Goal: Task Accomplishment & Management: Complete application form

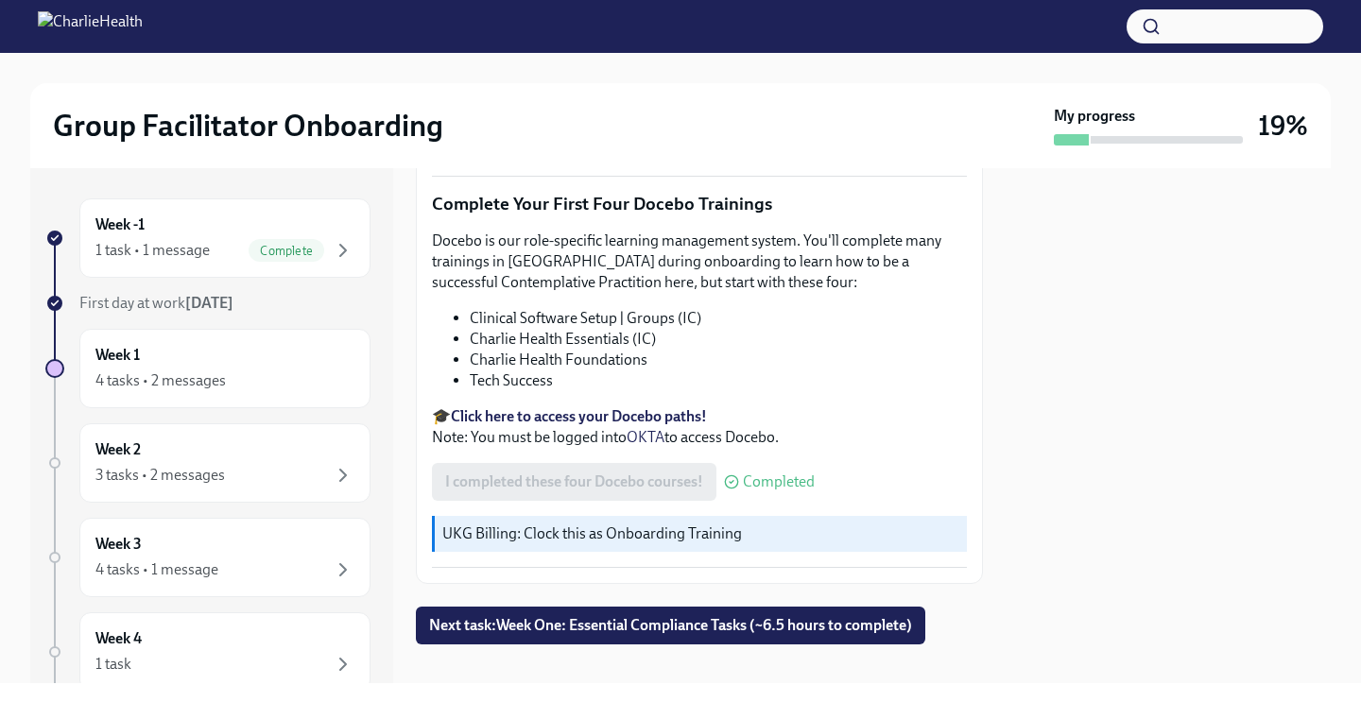
scroll to position [2469, 0]
click at [563, 615] on span "Next task : Week One: Essential Compliance Tasks (~6.5 hours to complete)" at bounding box center [670, 624] width 483 height 19
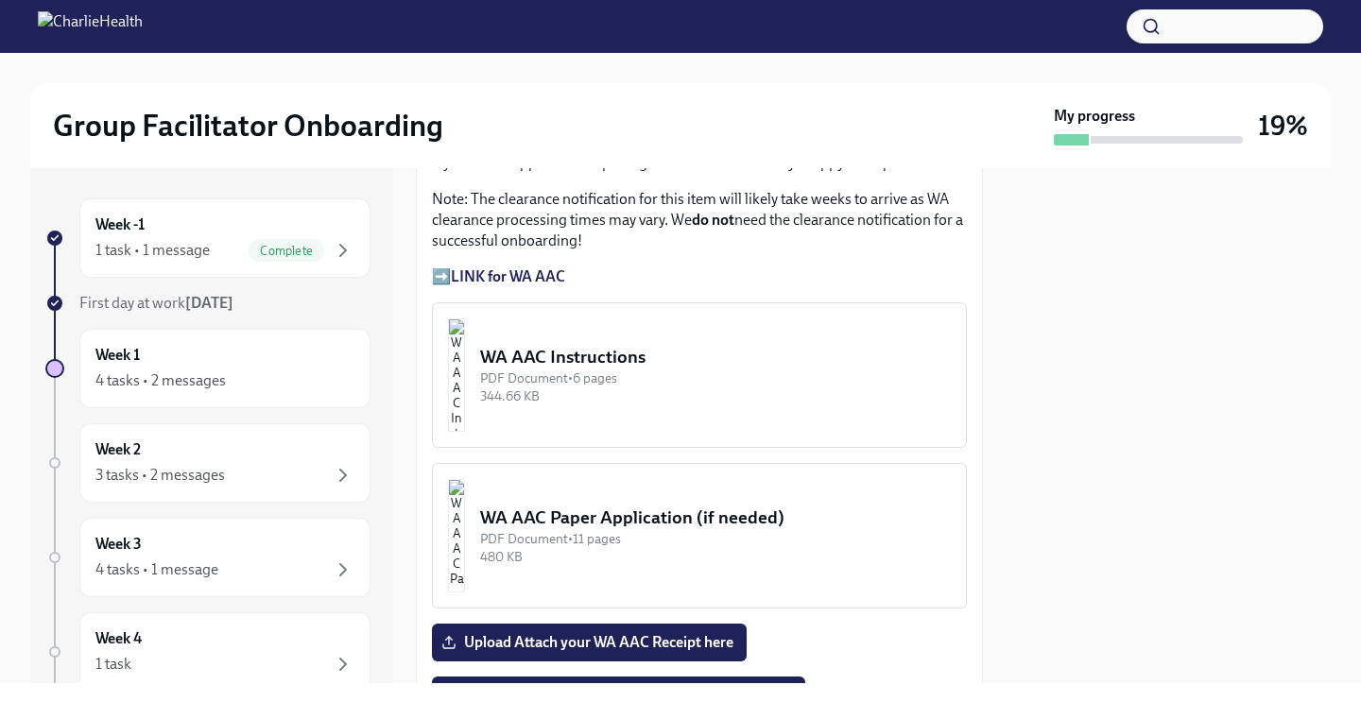
scroll to position [1649, 0]
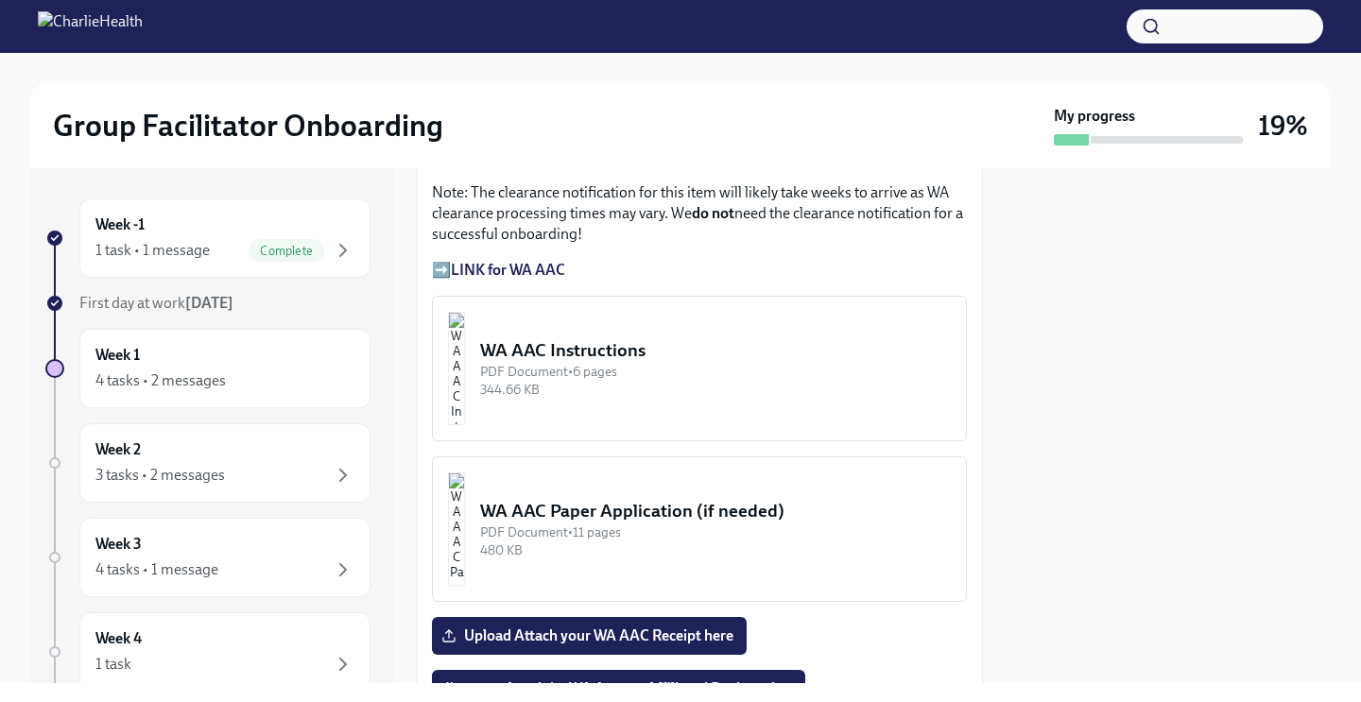
click at [538, 272] on strong "LINK for WA AAC" at bounding box center [508, 270] width 114 height 18
click at [442, 275] on p "➡️ LINK for WA AAC" at bounding box center [699, 270] width 535 height 21
click at [464, 275] on strong "LINK for WA AAC" at bounding box center [508, 270] width 114 height 18
click at [465, 384] on img "button" at bounding box center [456, 368] width 17 height 113
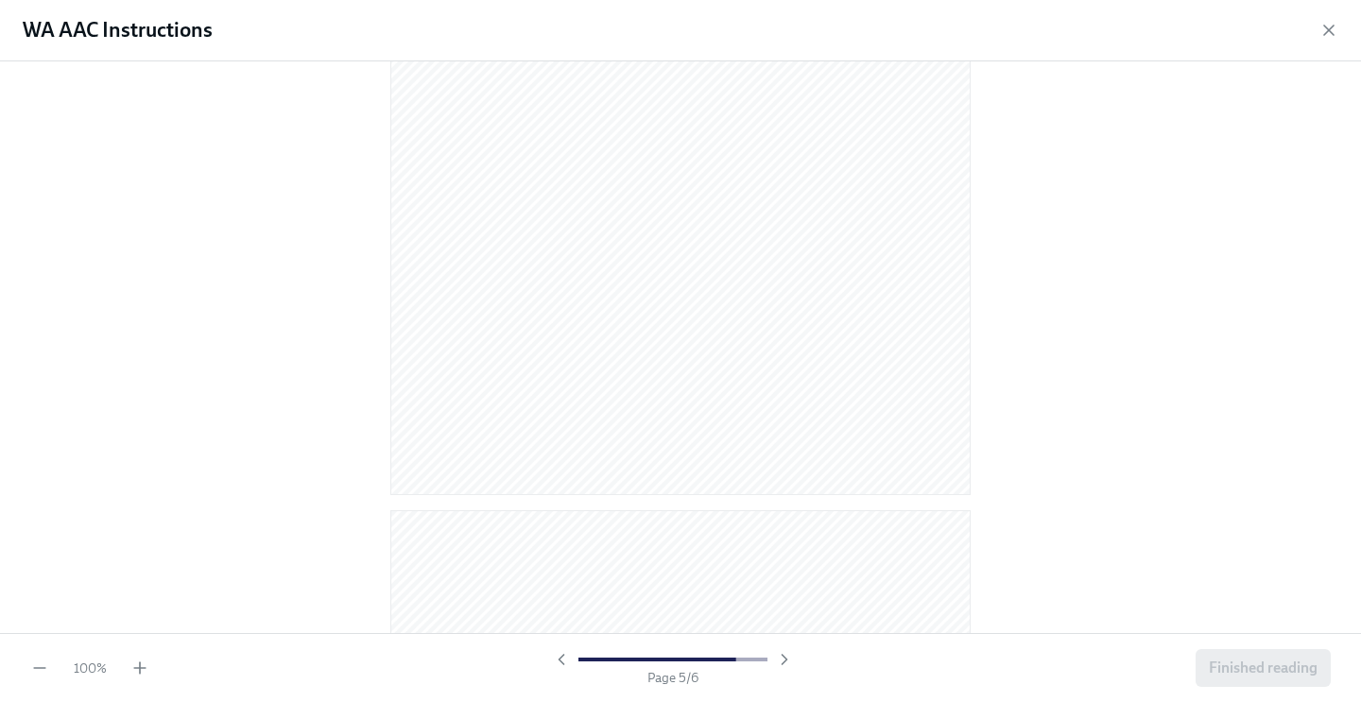
scroll to position [3020, 0]
click at [1323, 28] on icon "button" at bounding box center [1329, 30] width 19 height 19
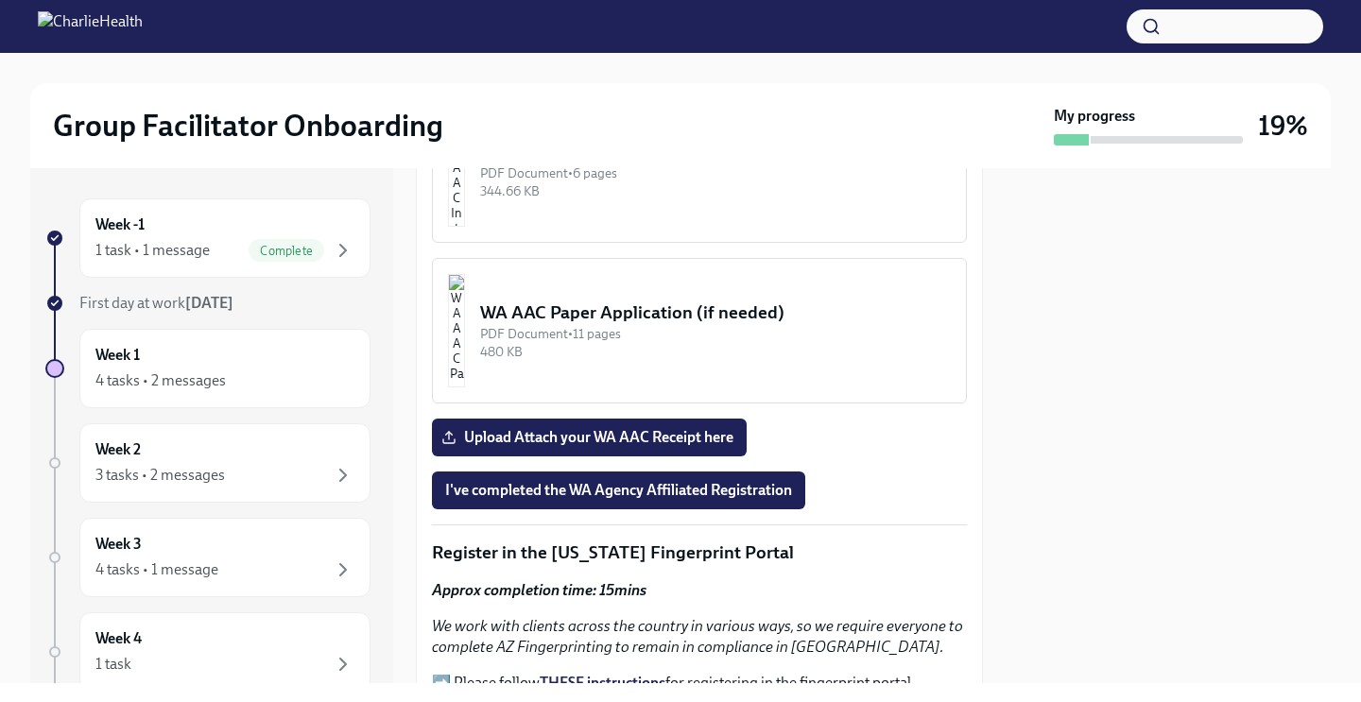
scroll to position [1846, 0]
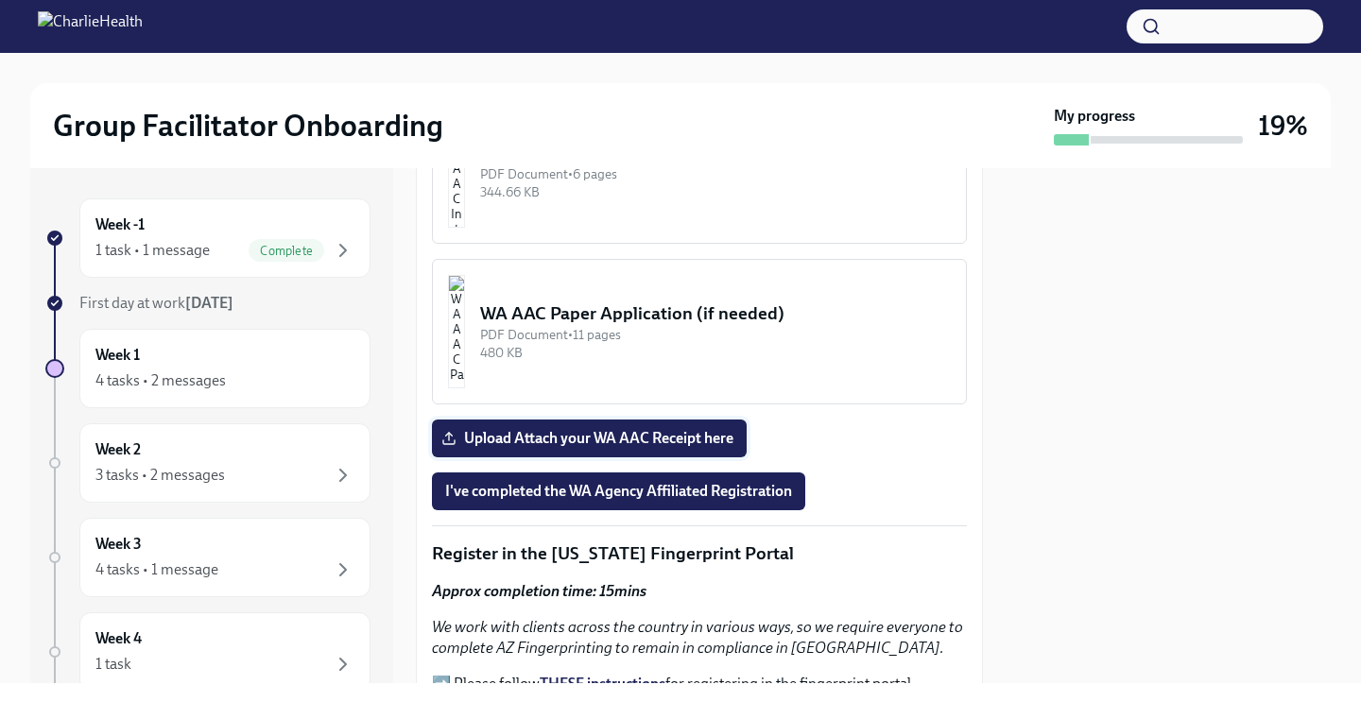
click at [659, 442] on span "Upload Attach your WA AAC Receipt here" at bounding box center [589, 438] width 288 height 19
click at [0, 0] on input "Upload Attach your WA AAC Receipt here" at bounding box center [0, 0] width 0 height 0
click at [629, 499] on span "I've completed the WA Agency Affiliated Registration" at bounding box center [618, 491] width 347 height 19
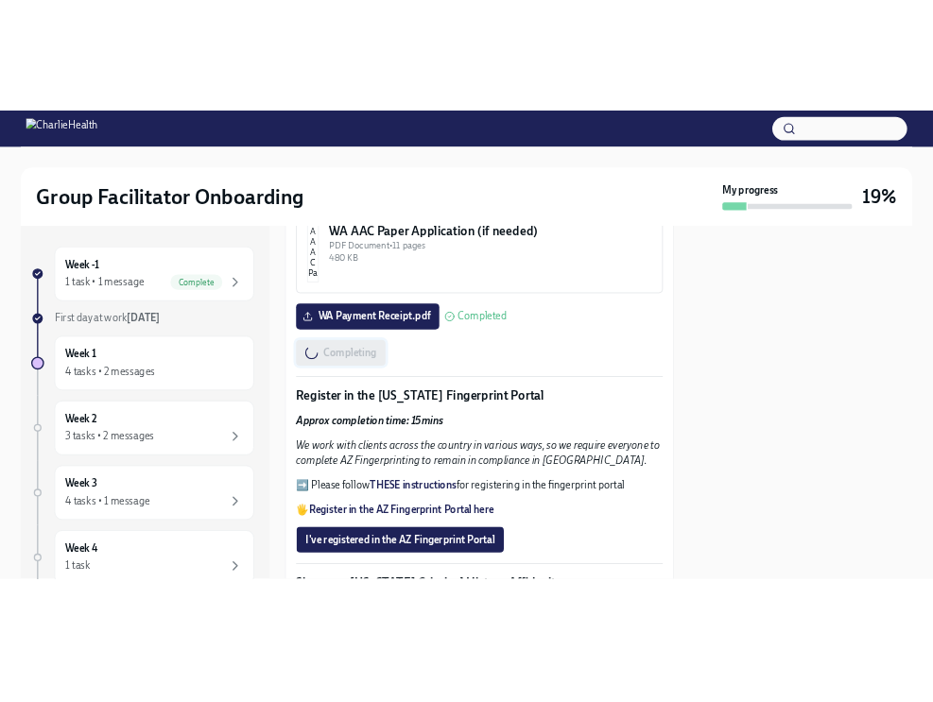
scroll to position [2034, 0]
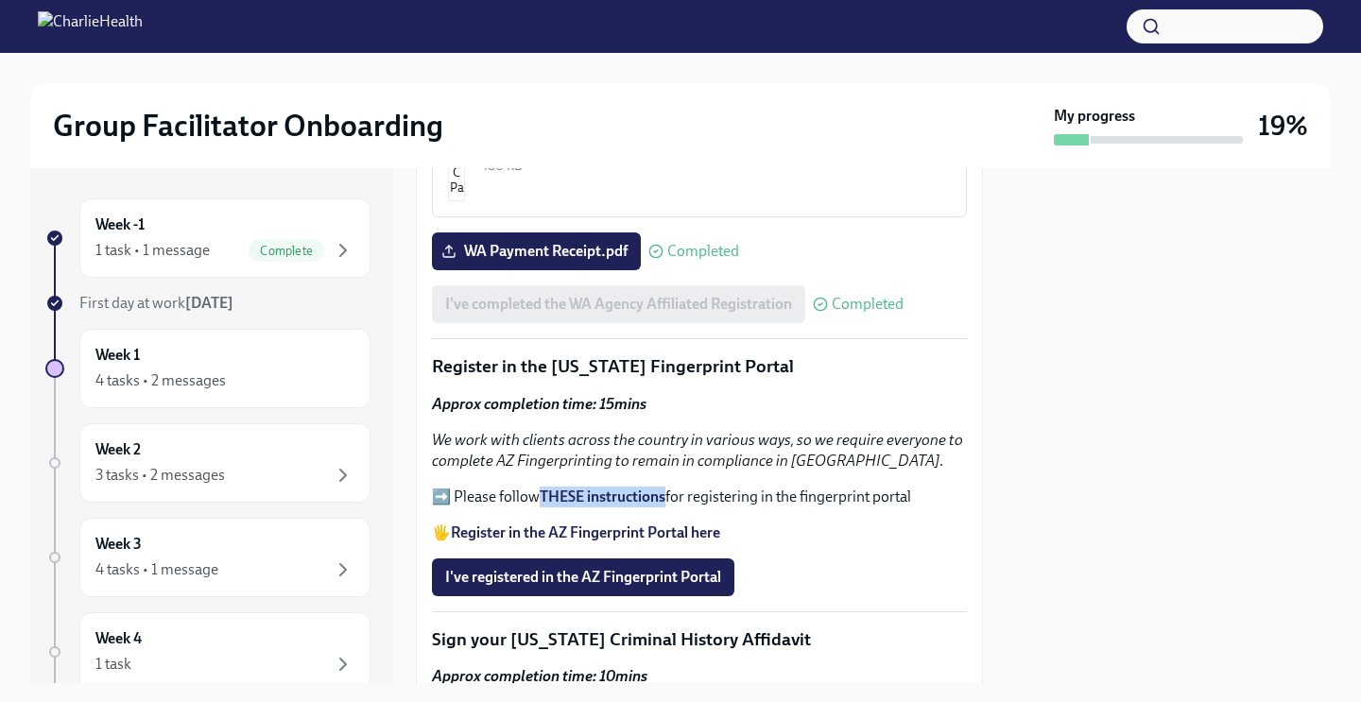
click at [656, 538] on strong "Register in the AZ Fingerprint Portal here" at bounding box center [585, 533] width 269 height 18
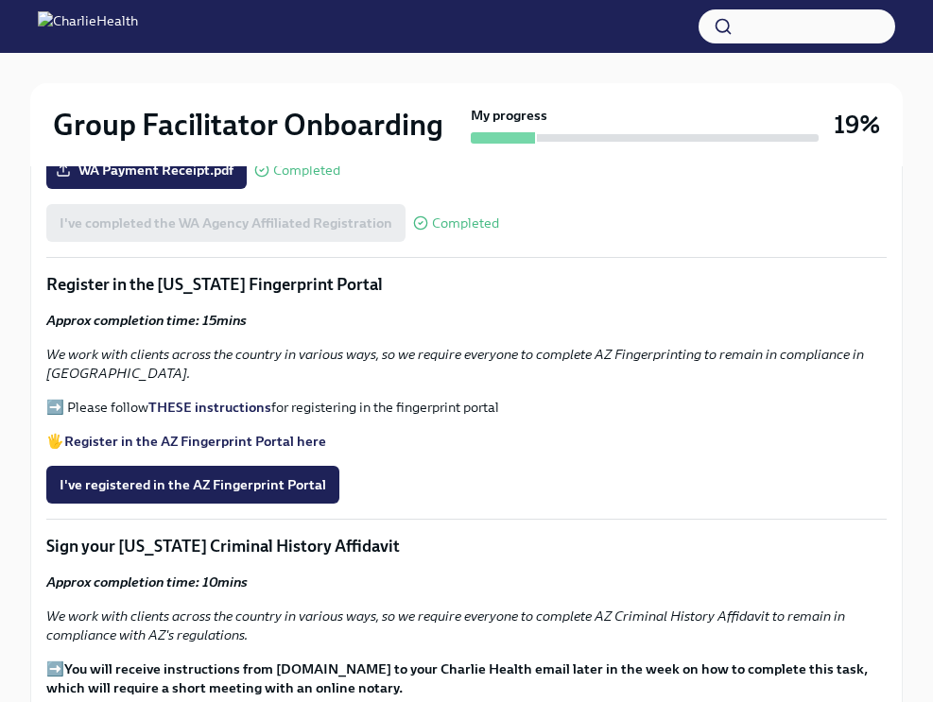
scroll to position [2003, 0]
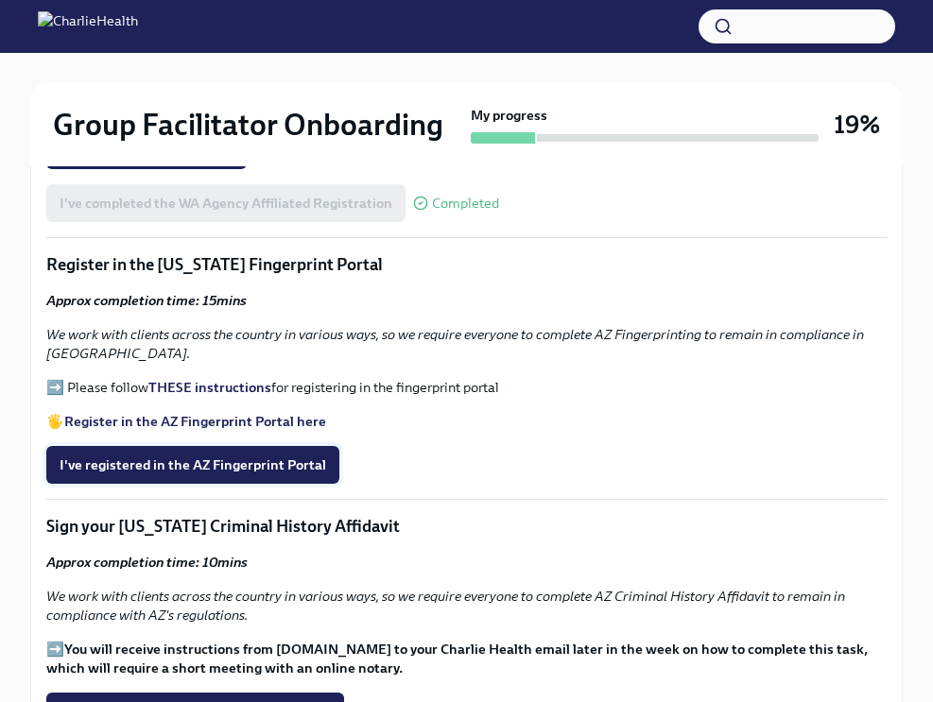
click at [213, 469] on span "I've registered in the AZ Fingerprint Portal" at bounding box center [193, 465] width 267 height 19
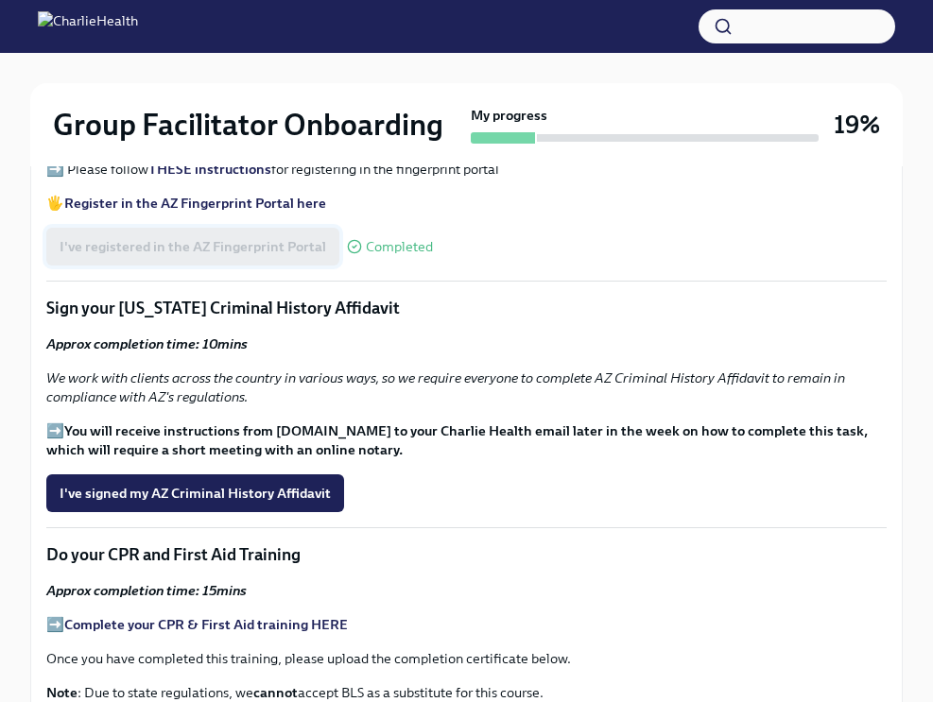
scroll to position [2232, 0]
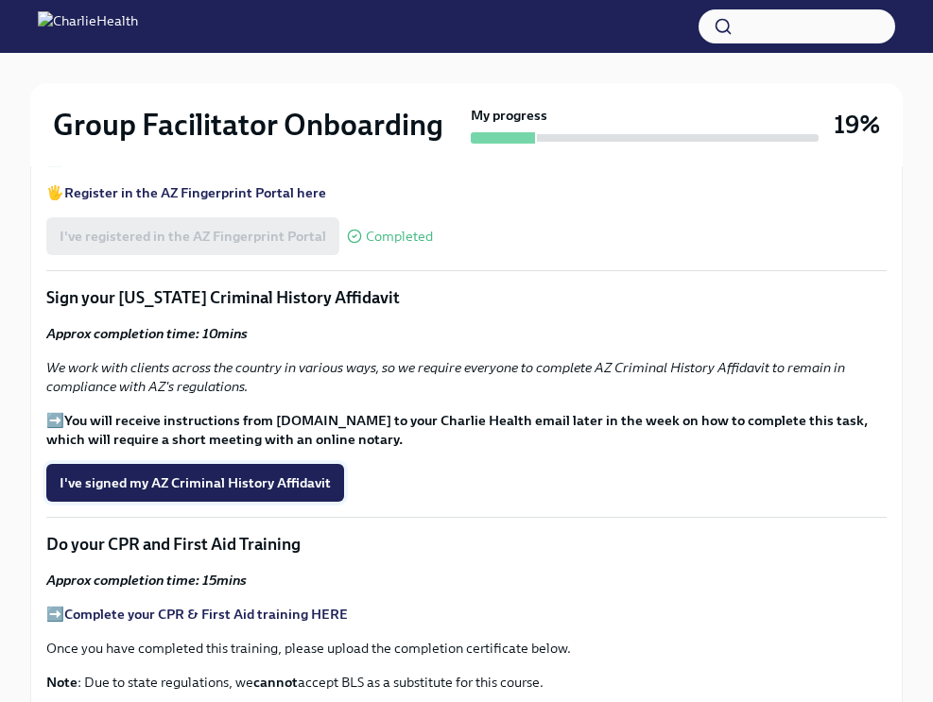
click at [210, 477] on span "I've signed my AZ Criminal History Affidavit" at bounding box center [195, 483] width 271 height 19
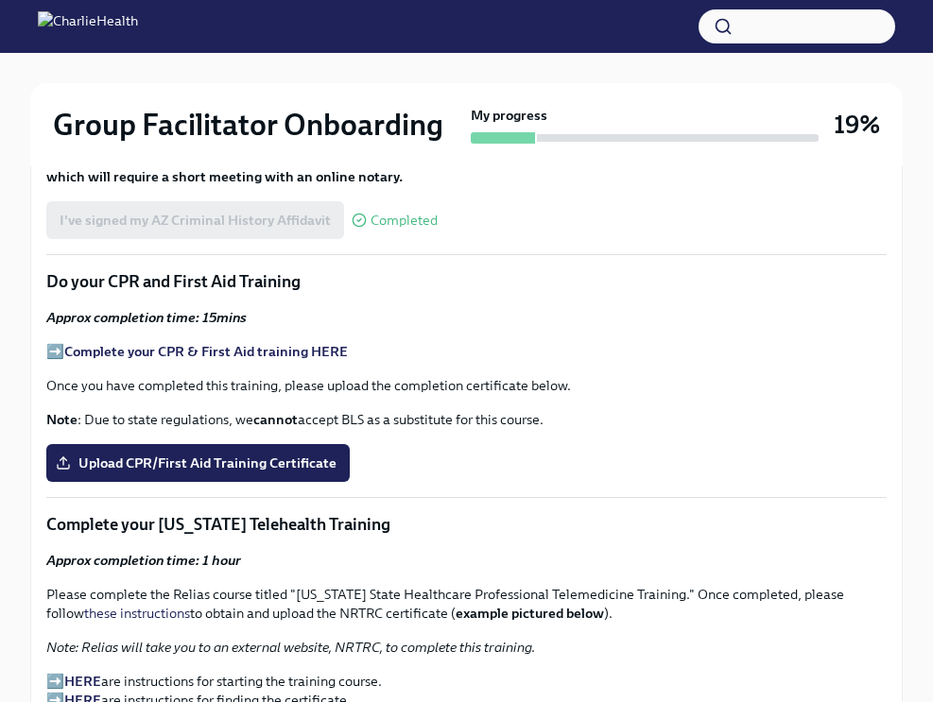
scroll to position [2500, 0]
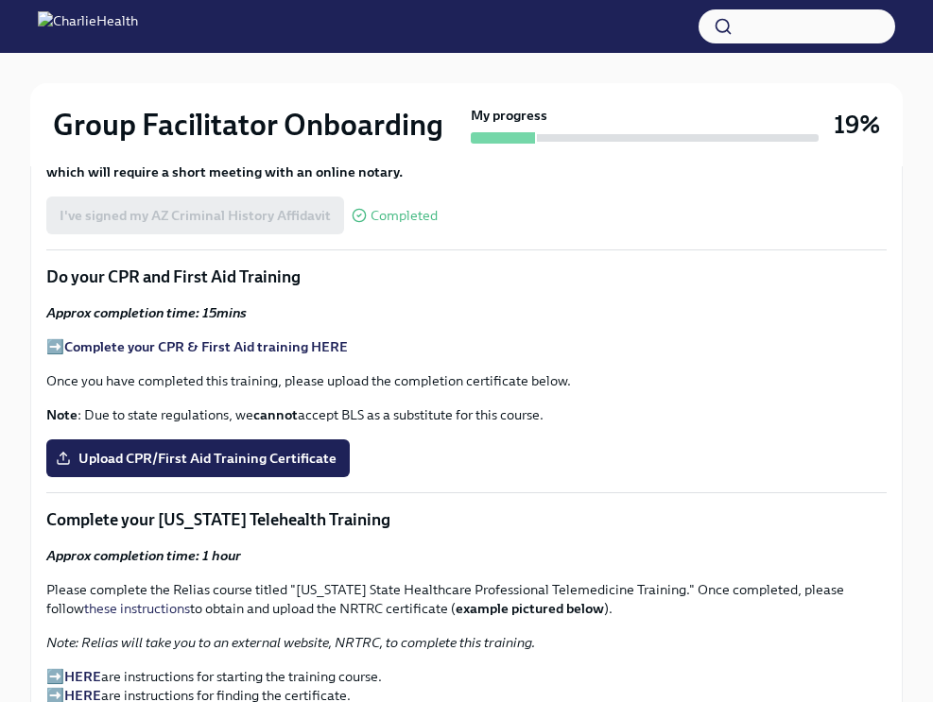
click at [251, 346] on strong "Complete your CPR & First Aid training HERE" at bounding box center [206, 346] width 284 height 17
click at [169, 462] on span "Upload CPR/First Aid Training Certificate" at bounding box center [198, 458] width 277 height 19
click at [0, 0] on input "Upload CPR/First Aid Training Certificate" at bounding box center [0, 0] width 0 height 0
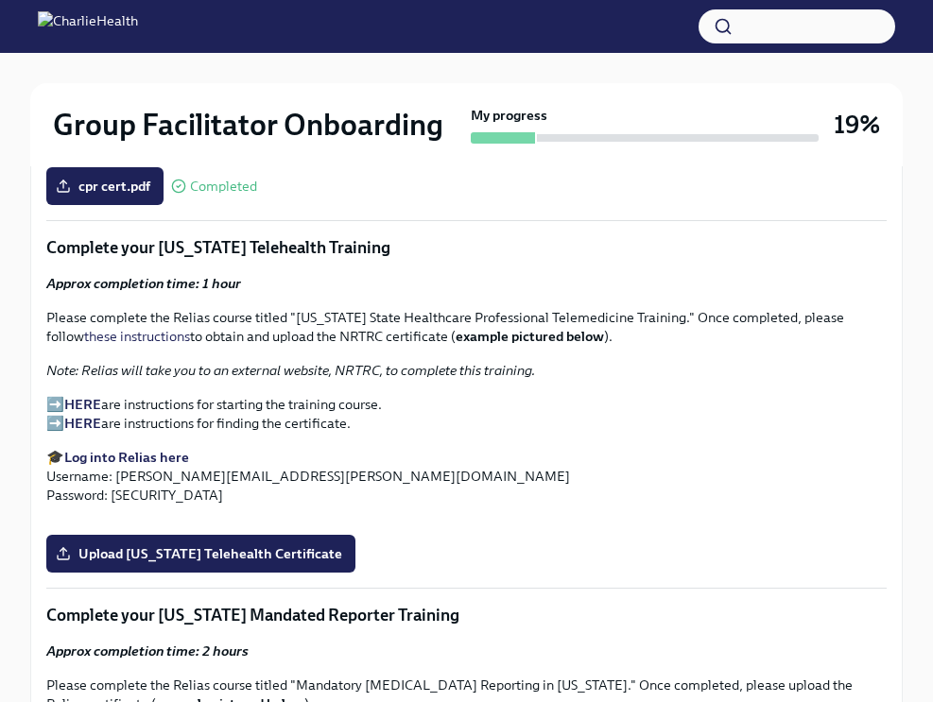
scroll to position [2764, 0]
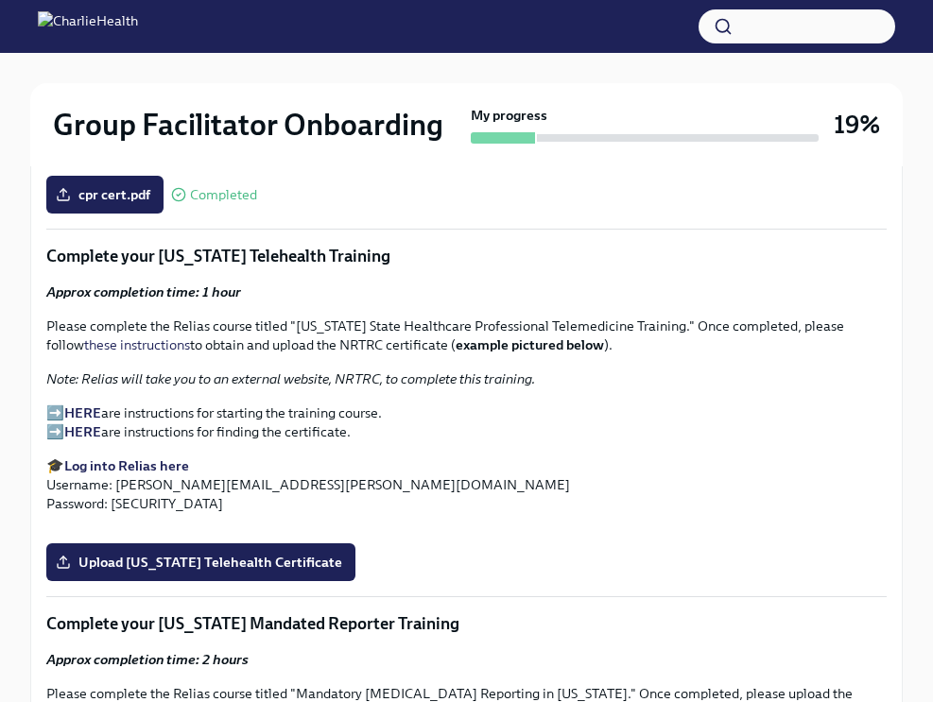
click at [74, 411] on strong "HERE" at bounding box center [82, 413] width 37 height 17
click at [84, 432] on strong "HERE" at bounding box center [82, 432] width 37 height 17
drag, startPoint x: 308, startPoint y: 484, endPoint x: 138, endPoint y: 489, distance: 170.2
click at [138, 489] on p "🎓 Log into Relias here Username: [PERSON_NAME][EMAIL_ADDRESS][PERSON_NAME][DOMA…" at bounding box center [466, 485] width 840 height 57
click at [178, 493] on p "🎓 Log into Relias here Username: [PERSON_NAME][EMAIL_ADDRESS][PERSON_NAME][DOMA…" at bounding box center [466, 485] width 840 height 57
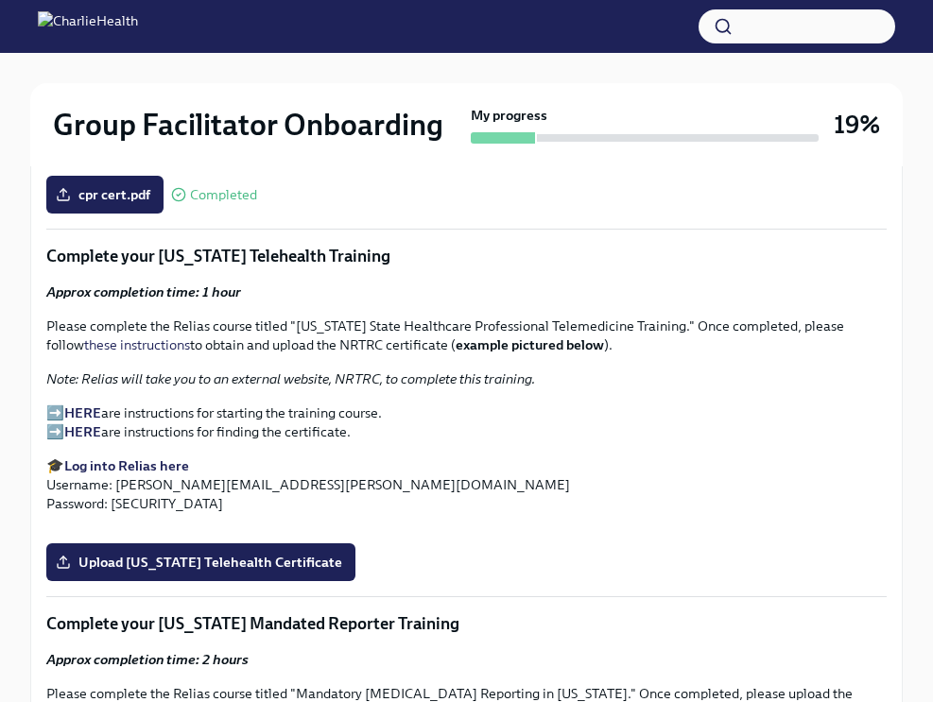
click at [90, 409] on strong "HERE" at bounding box center [82, 413] width 37 height 17
